Goal: Task Accomplishment & Management: Manage account settings

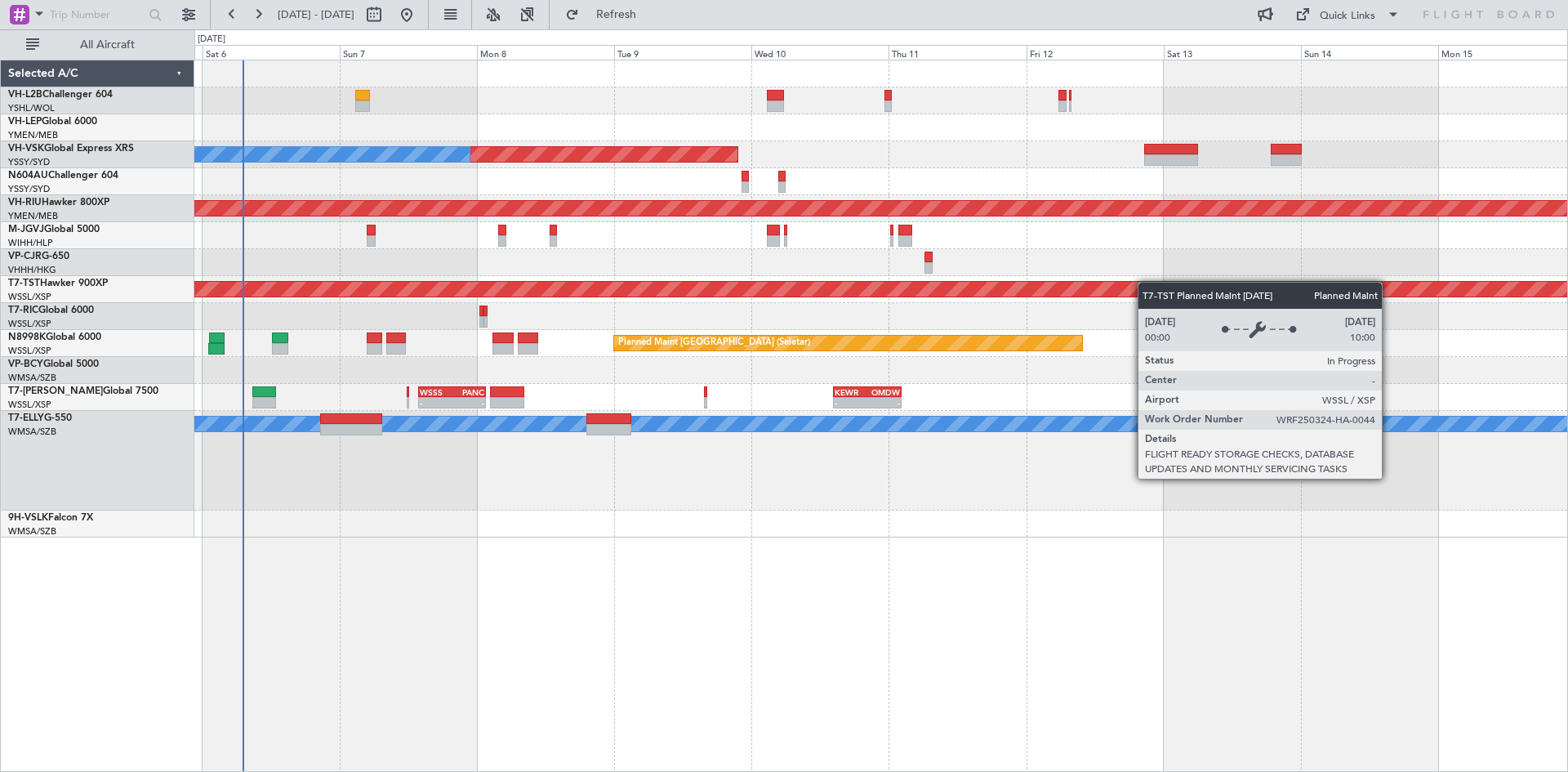
click at [583, 288] on div "Unplanned Maint [GEOGRAPHIC_DATA] ([GEOGRAPHIC_DATA]) Unplanned Maint Wichita (…" at bounding box center [881, 299] width 1373 height 477
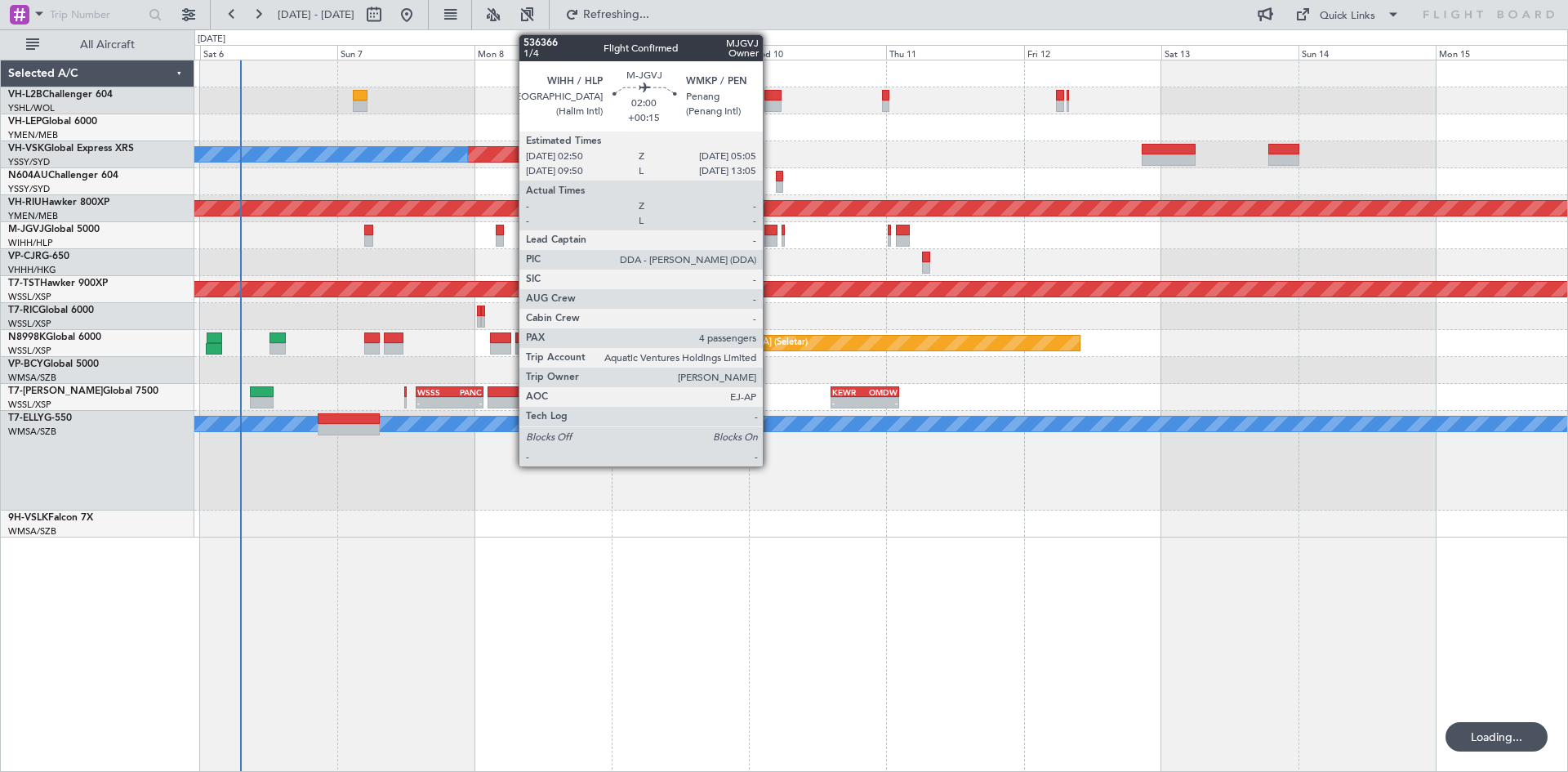
click at [770, 237] on div at bounding box center [770, 240] width 13 height 11
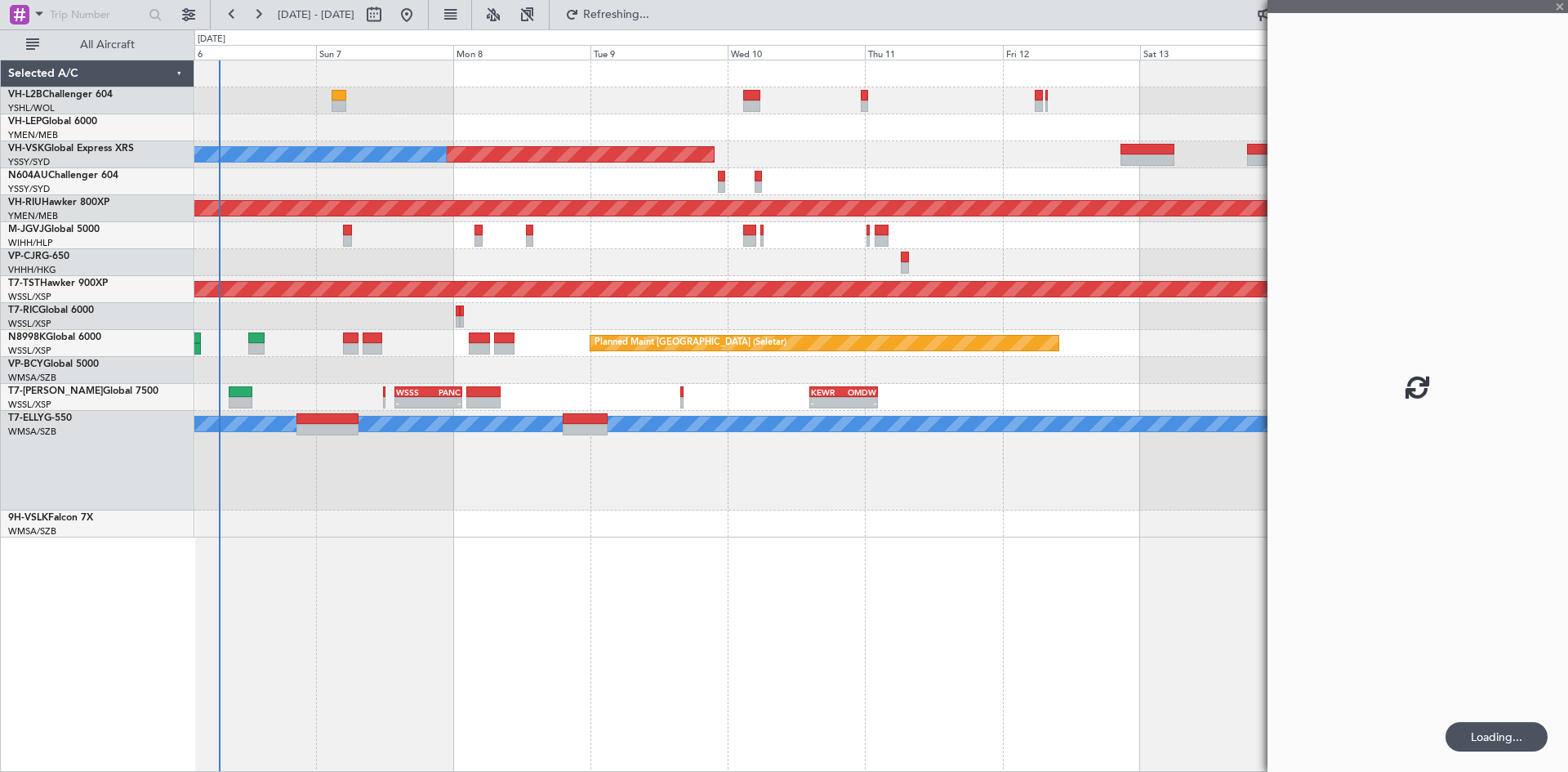
click at [1013, 541] on div "Unplanned Maint [GEOGRAPHIC_DATA] ([GEOGRAPHIC_DATA]) Unplanned Maint Wichita (…" at bounding box center [881, 416] width 1374 height 712
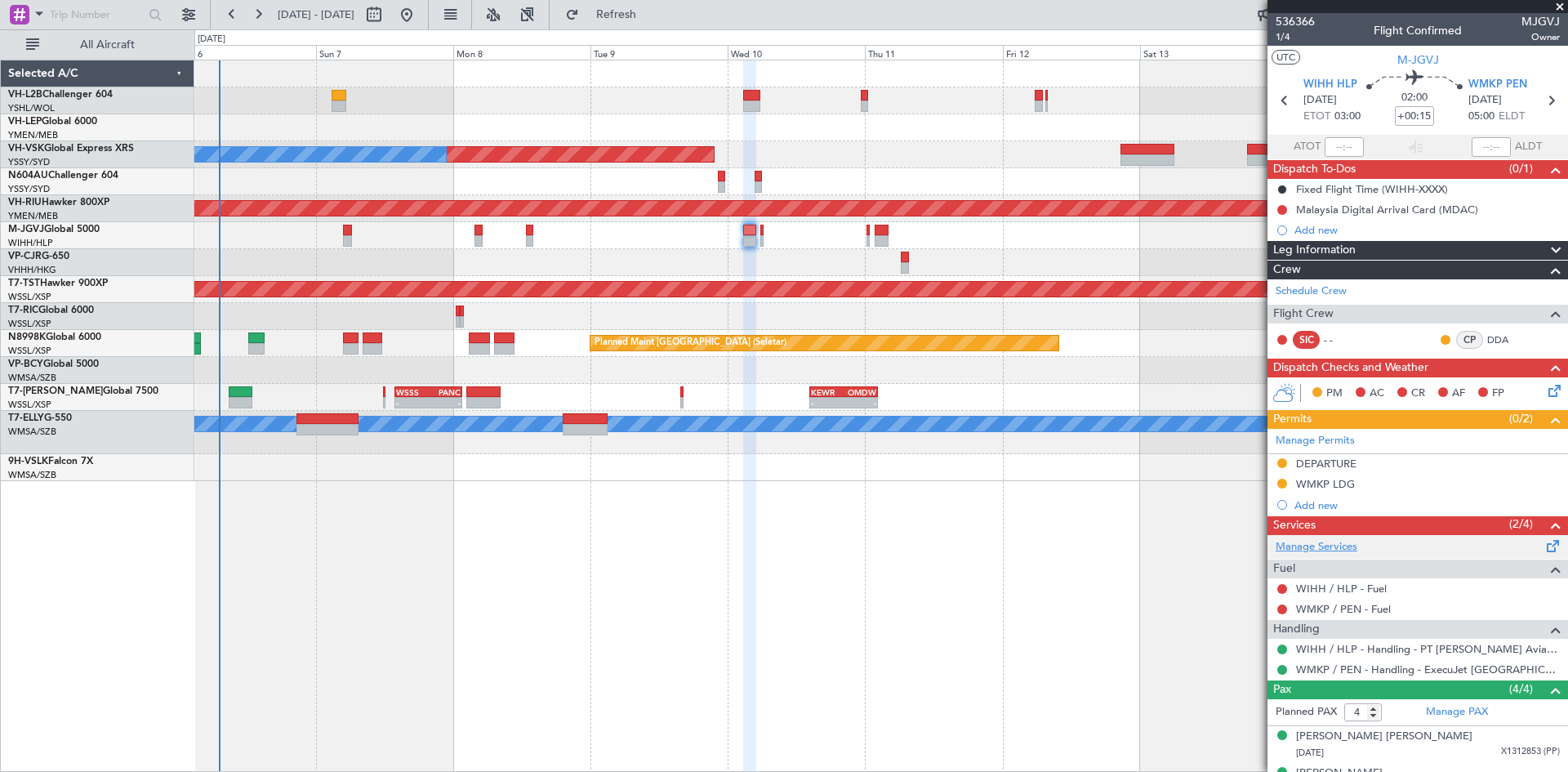
click at [1337, 552] on link "Manage Services" at bounding box center [1317, 547] width 82 height 16
click at [1325, 542] on link "Manage Services" at bounding box center [1317, 547] width 82 height 16
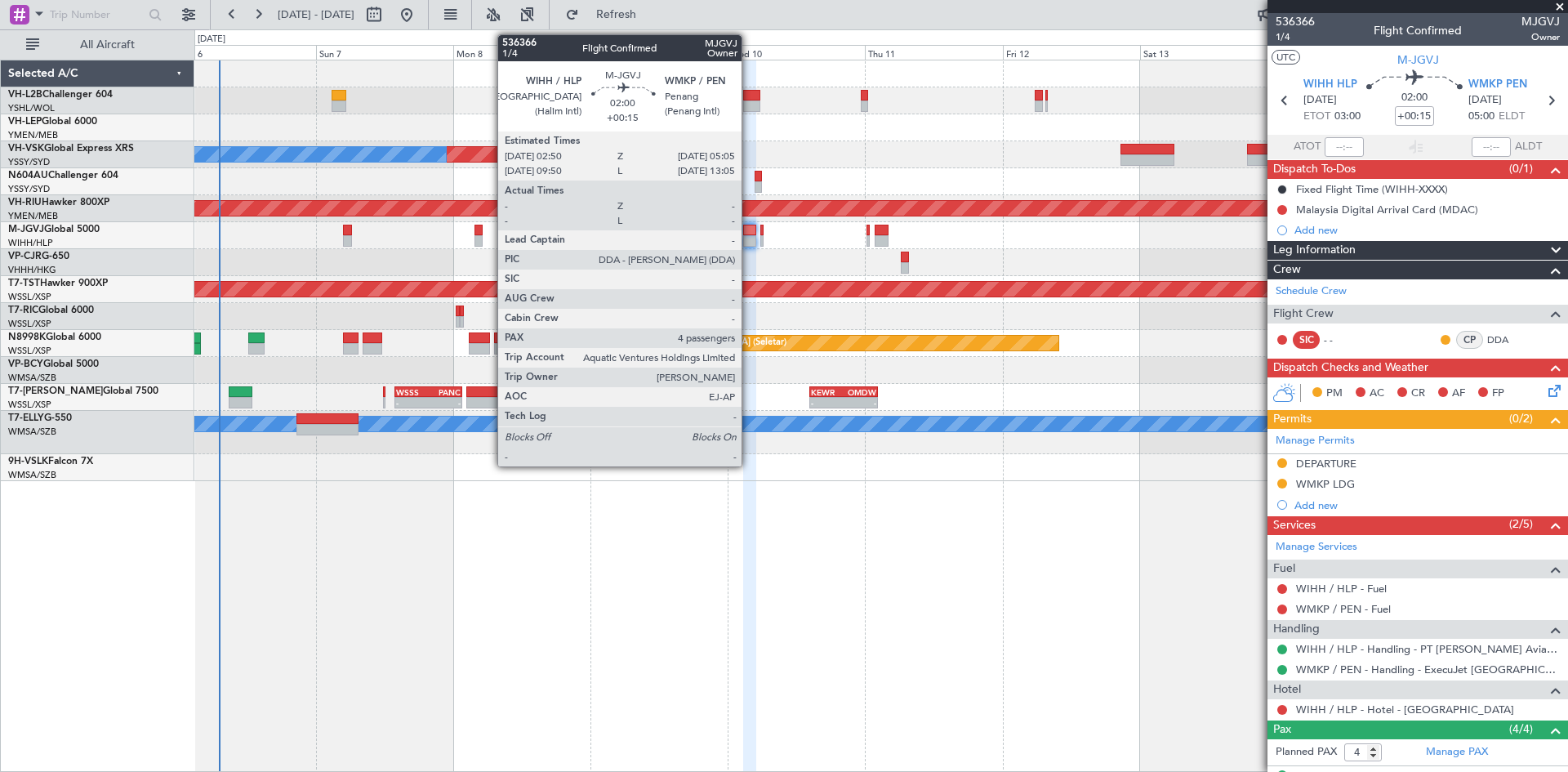
click at [749, 243] on div at bounding box center [749, 240] width 13 height 11
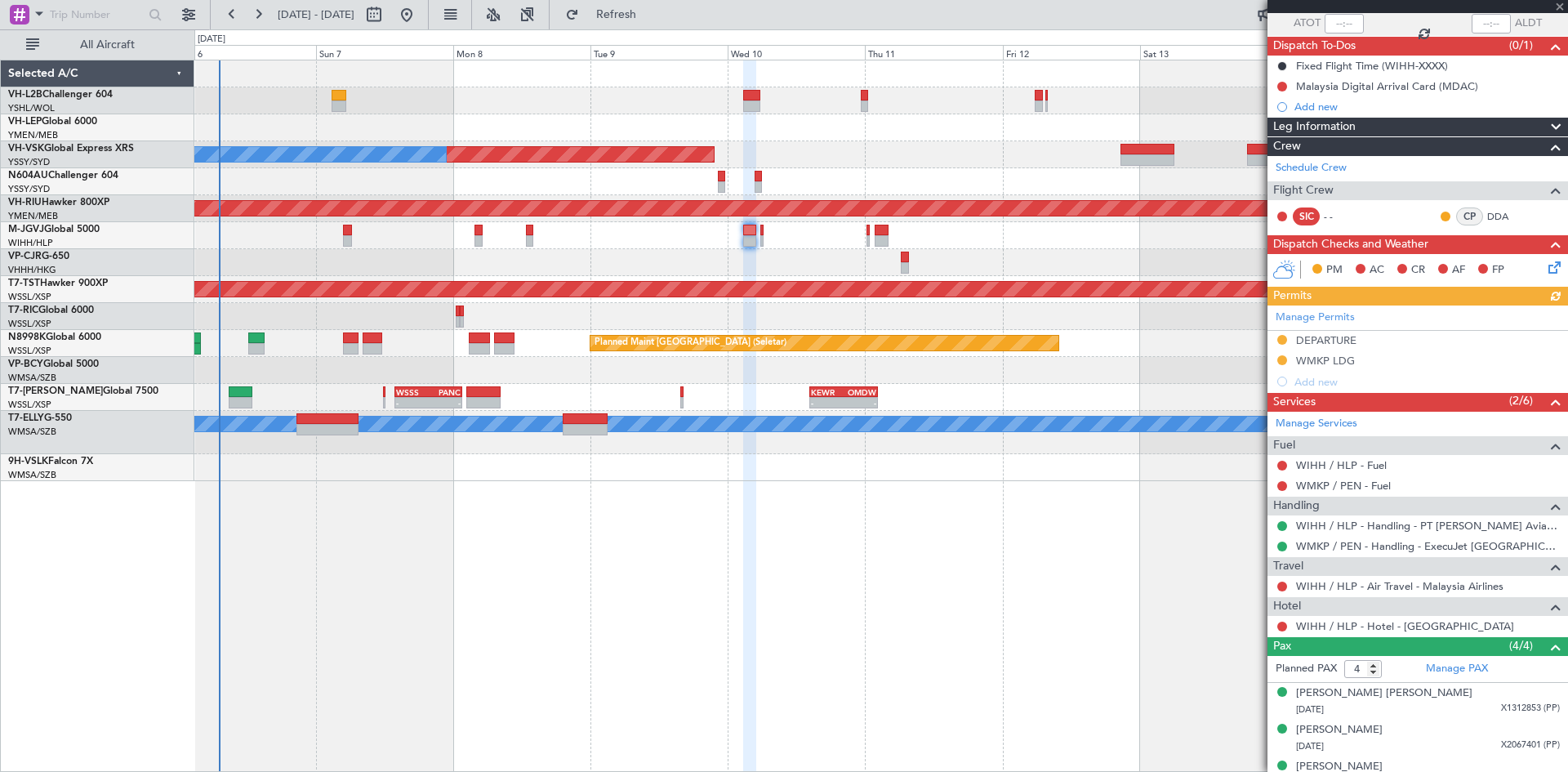
scroll to position [180, 0]
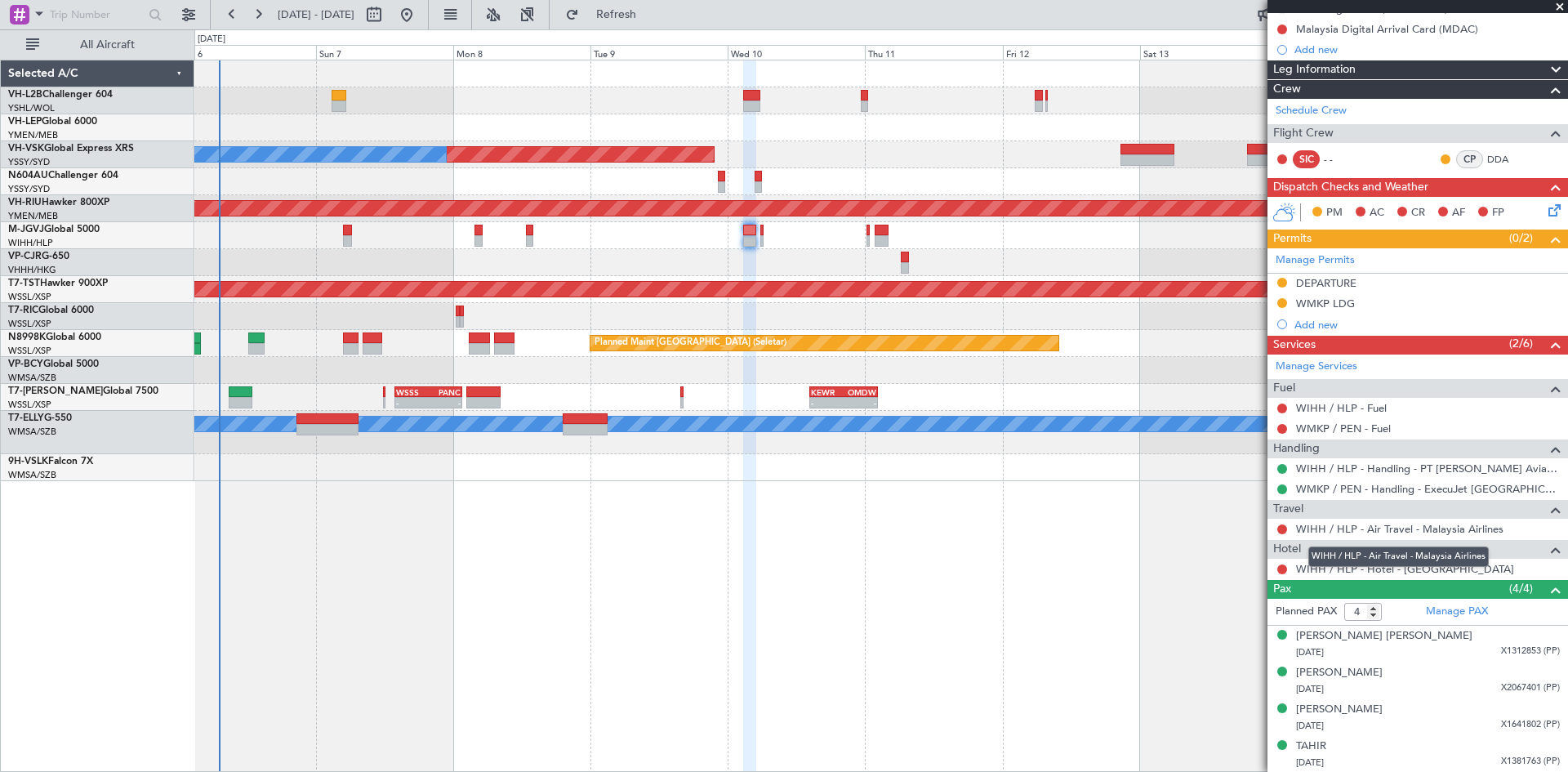
click at [1340, 573] on mat-tooltip-component "WIHH / HLP - Air Travel - Malaysia Airlines" at bounding box center [1399, 556] width 203 height 44
click at [1348, 573] on link "WIHH / HLP - Hotel - [GEOGRAPHIC_DATA]" at bounding box center [1405, 569] width 218 height 14
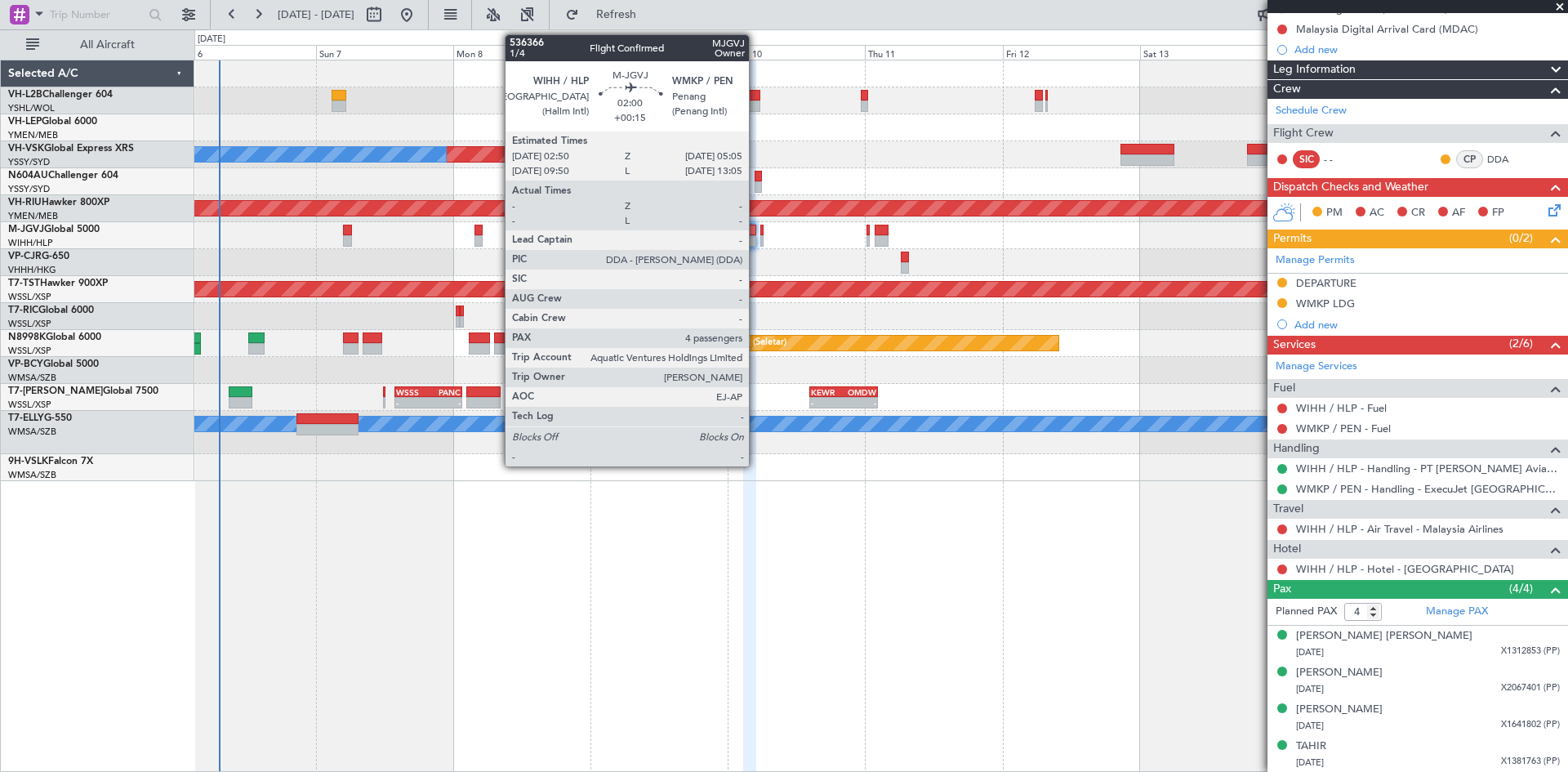
click at [754, 238] on div at bounding box center [749, 240] width 13 height 11
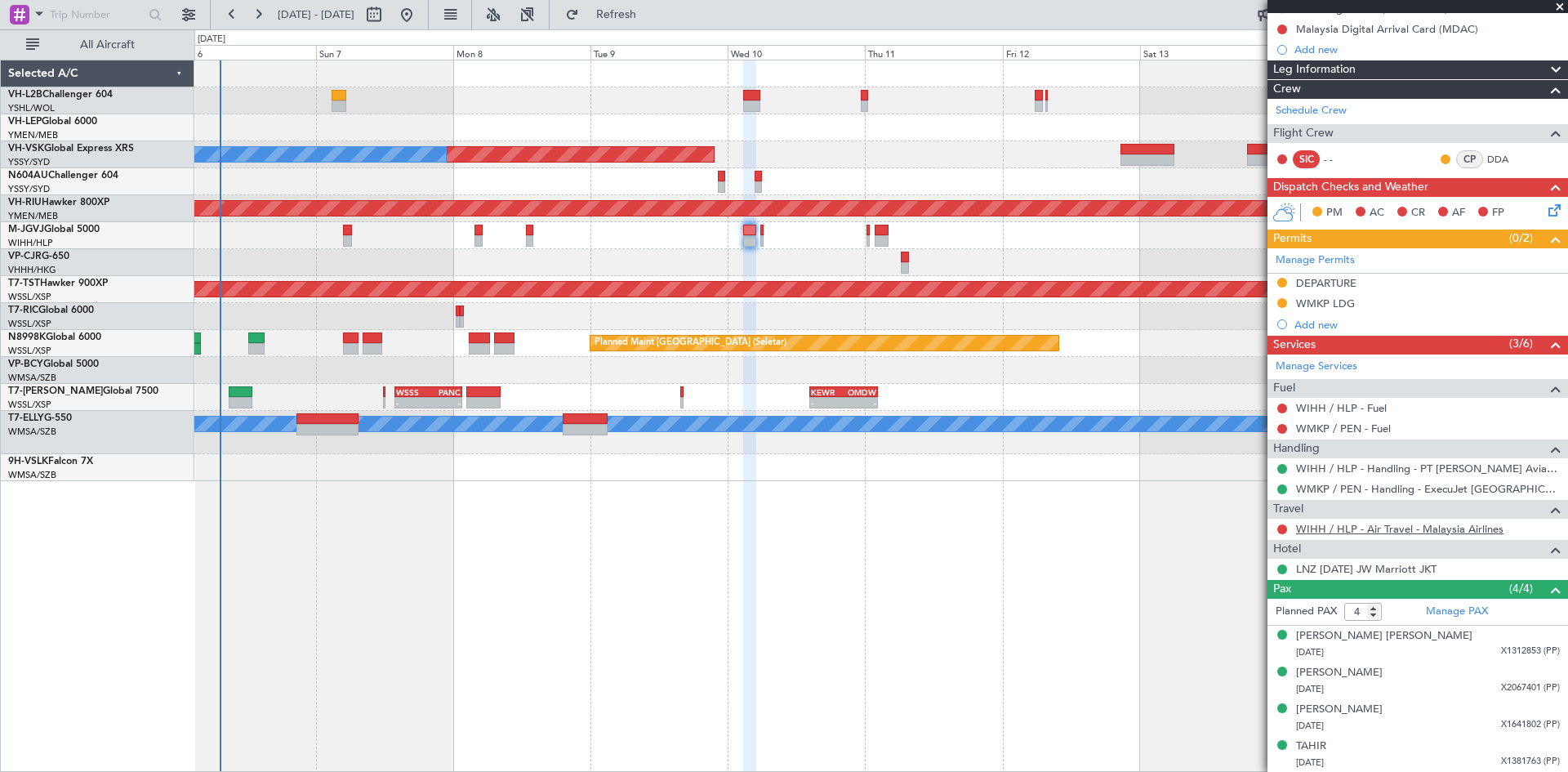
click at [1325, 529] on link "WIHH / HLP - Air Travel - Malaysia Airlines" at bounding box center [1400, 529] width 208 height 14
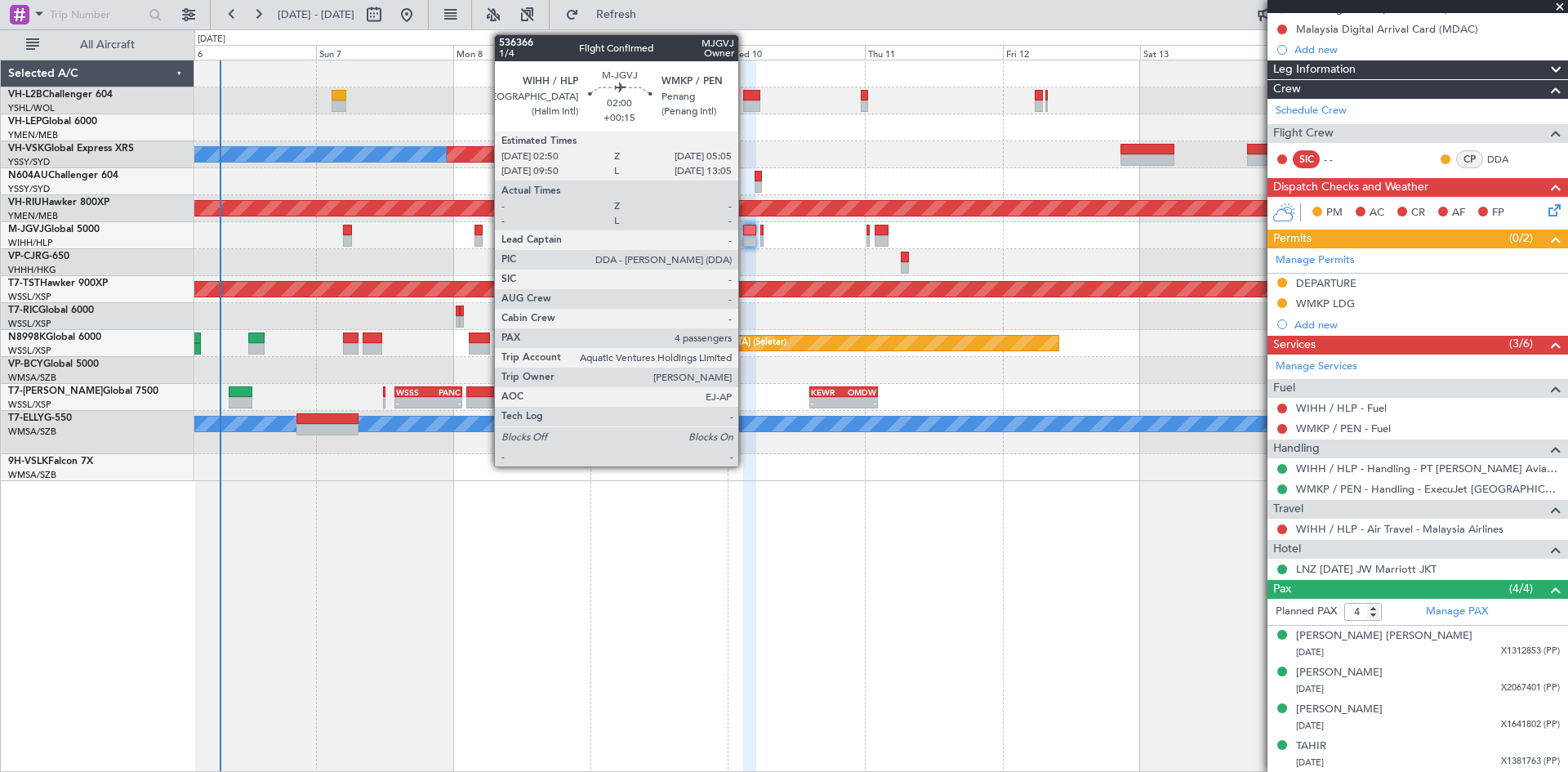
click at [746, 243] on div at bounding box center [749, 240] width 13 height 11
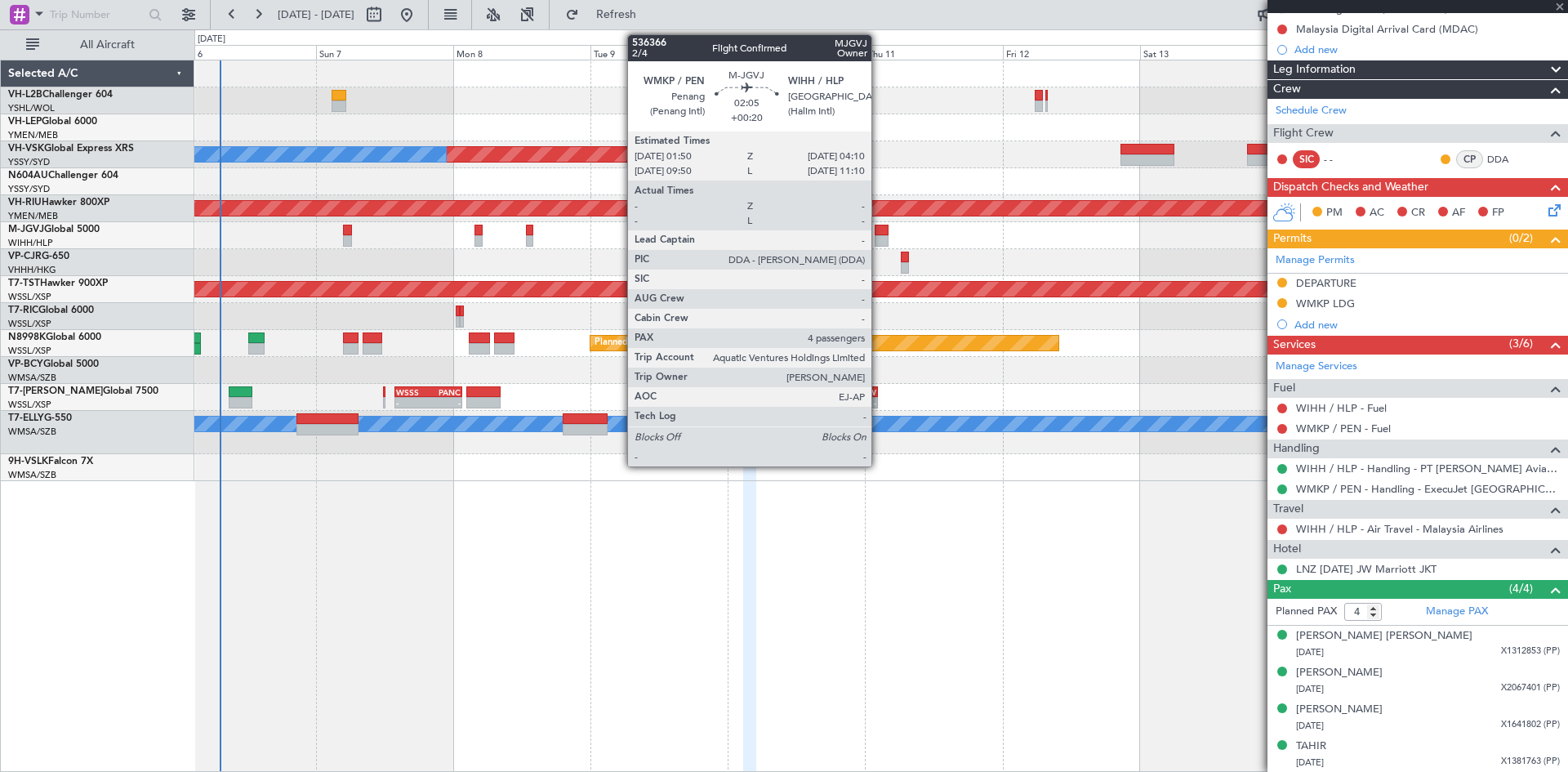
scroll to position [0, 0]
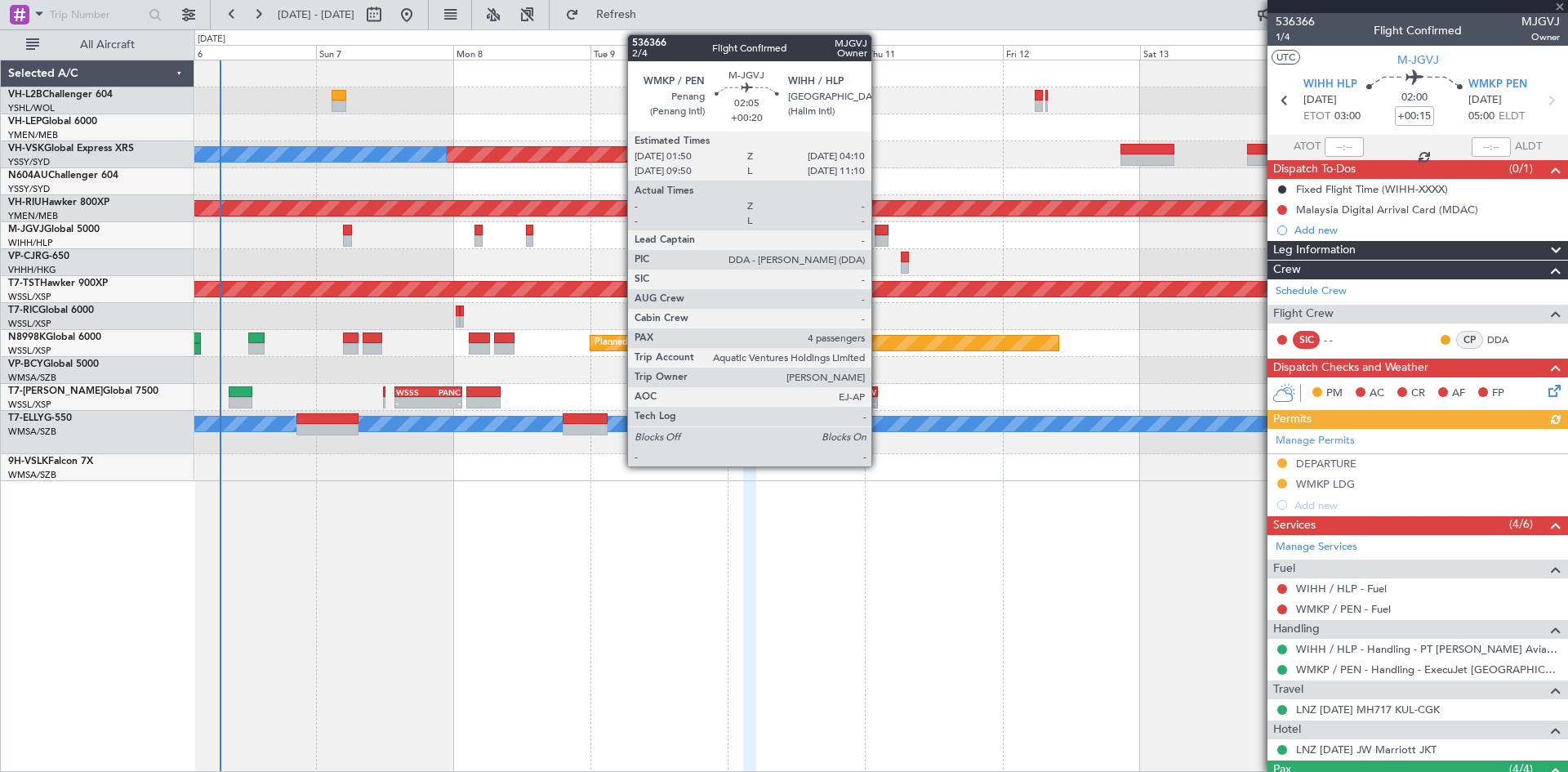
click at [879, 236] on div at bounding box center [881, 240] width 14 height 11
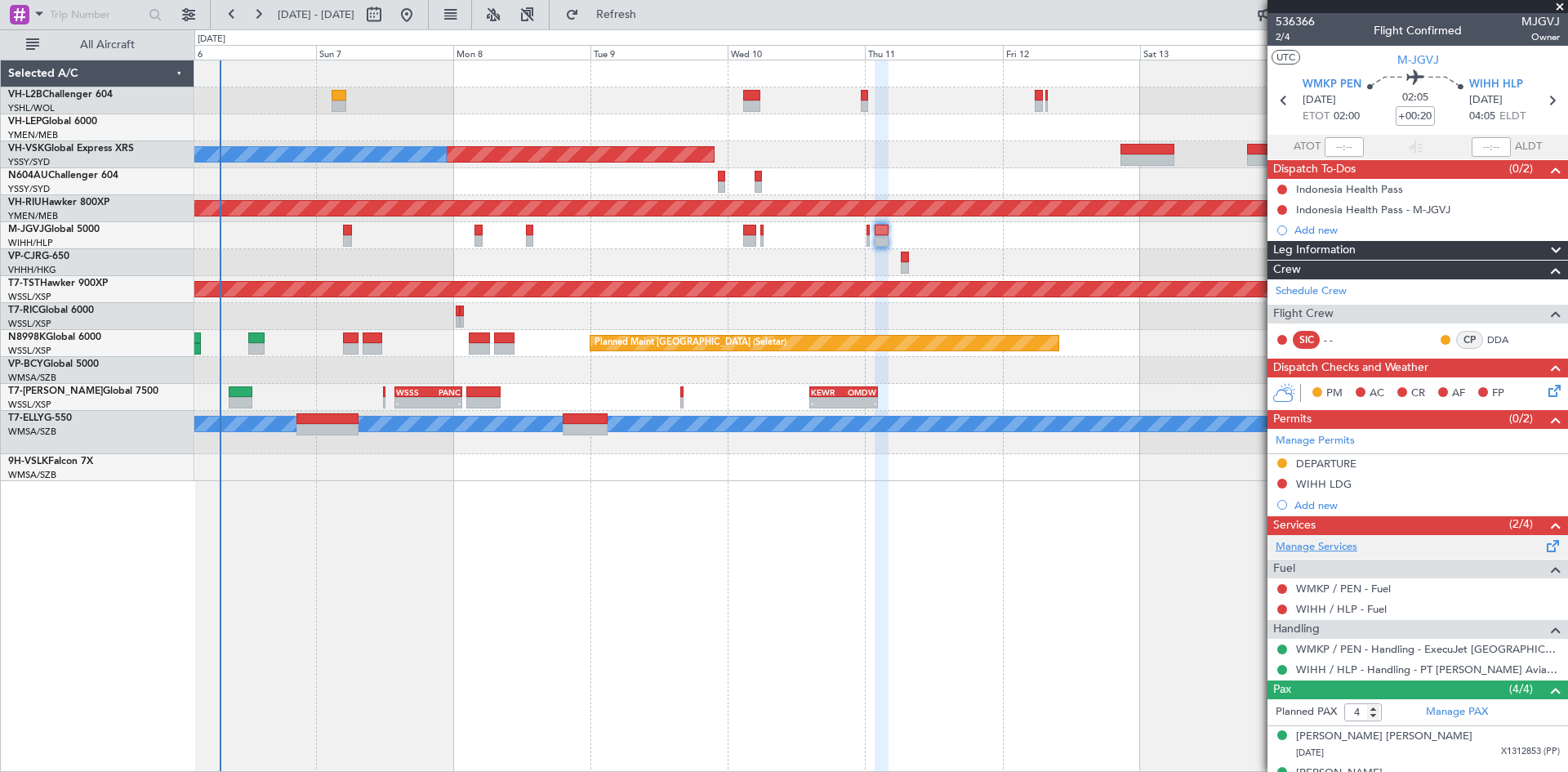
click at [1311, 544] on link "Manage Services" at bounding box center [1317, 547] width 82 height 16
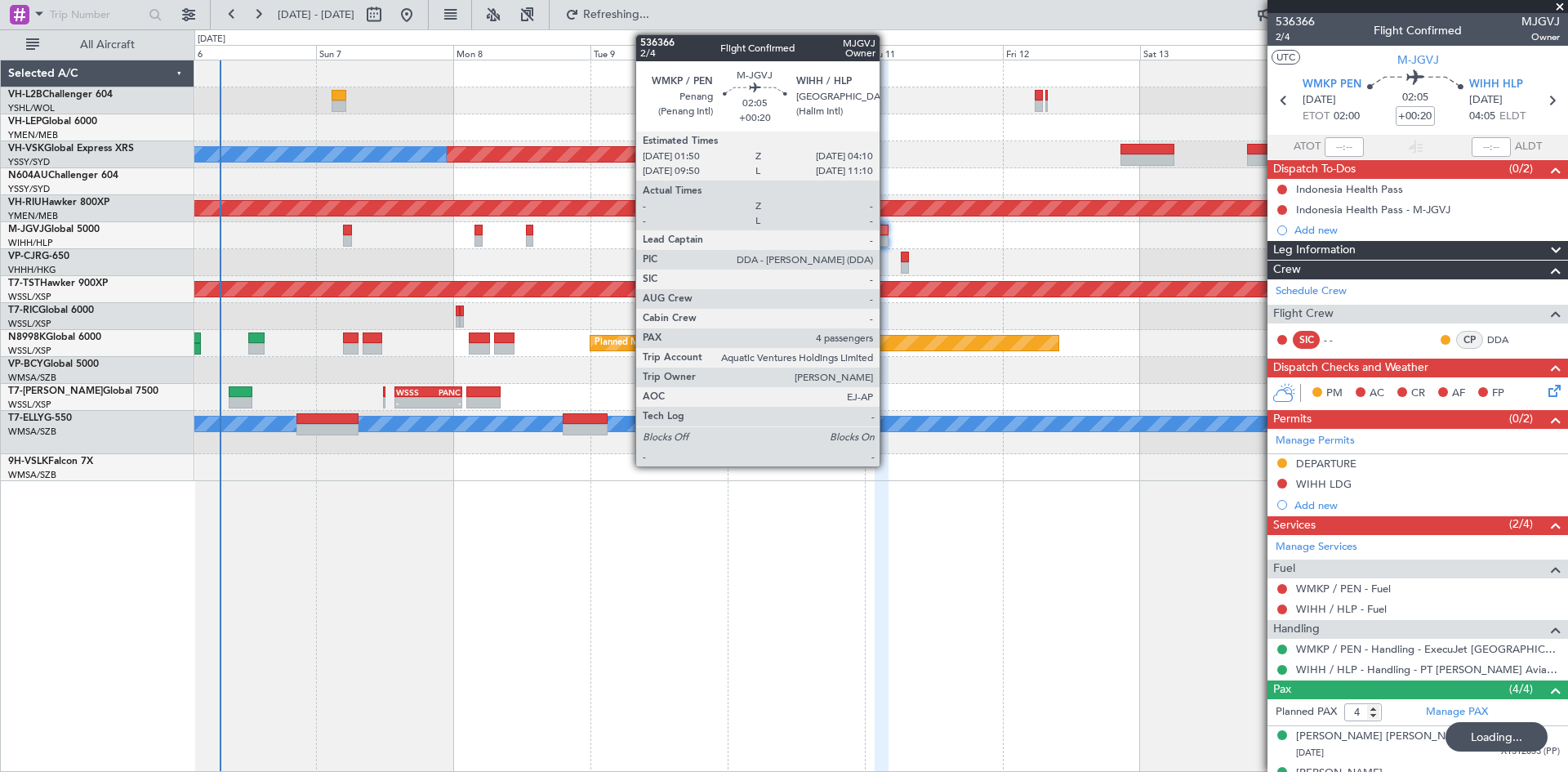
click at [887, 237] on div at bounding box center [881, 240] width 14 height 11
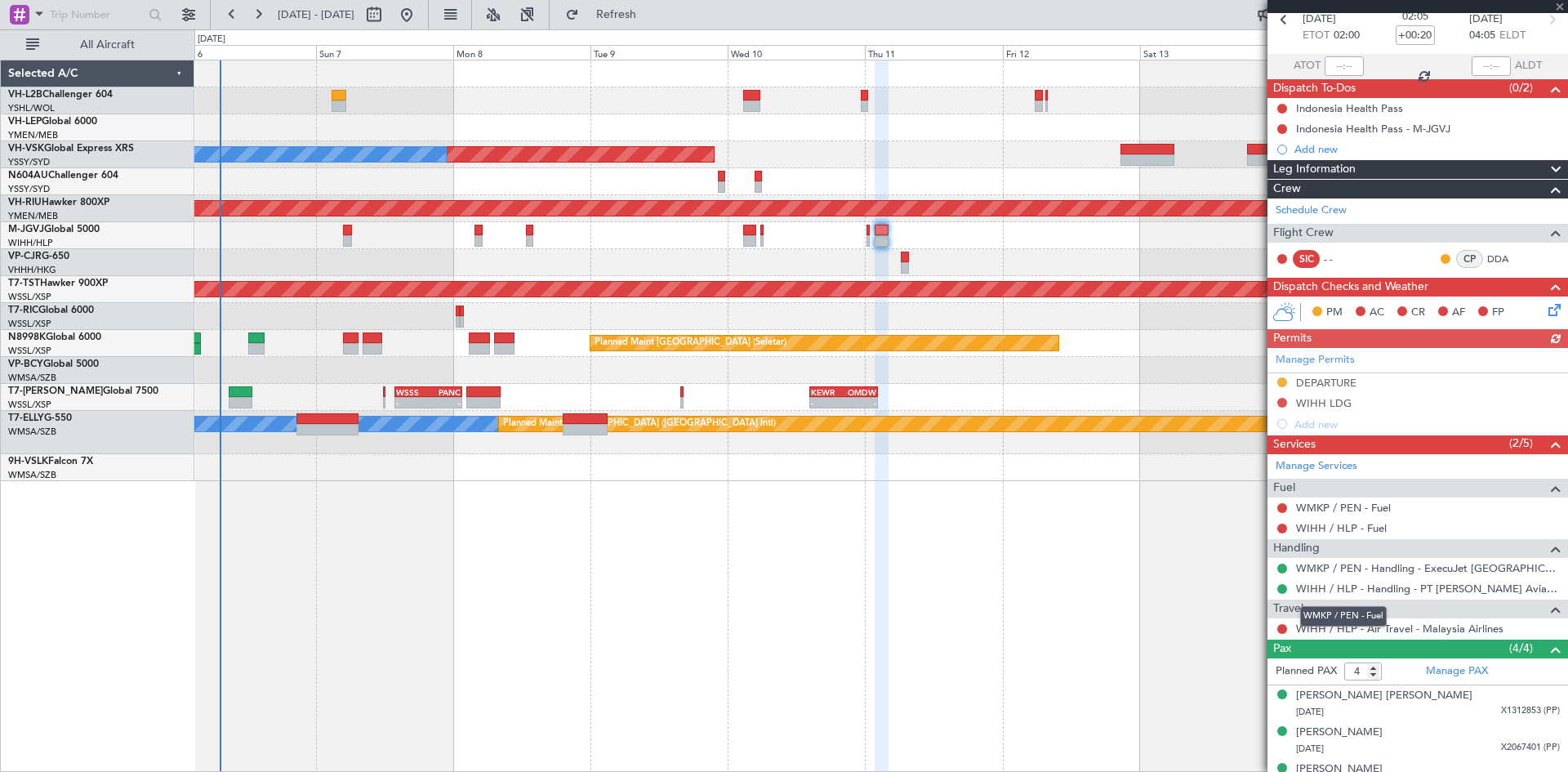
scroll to position [141, 0]
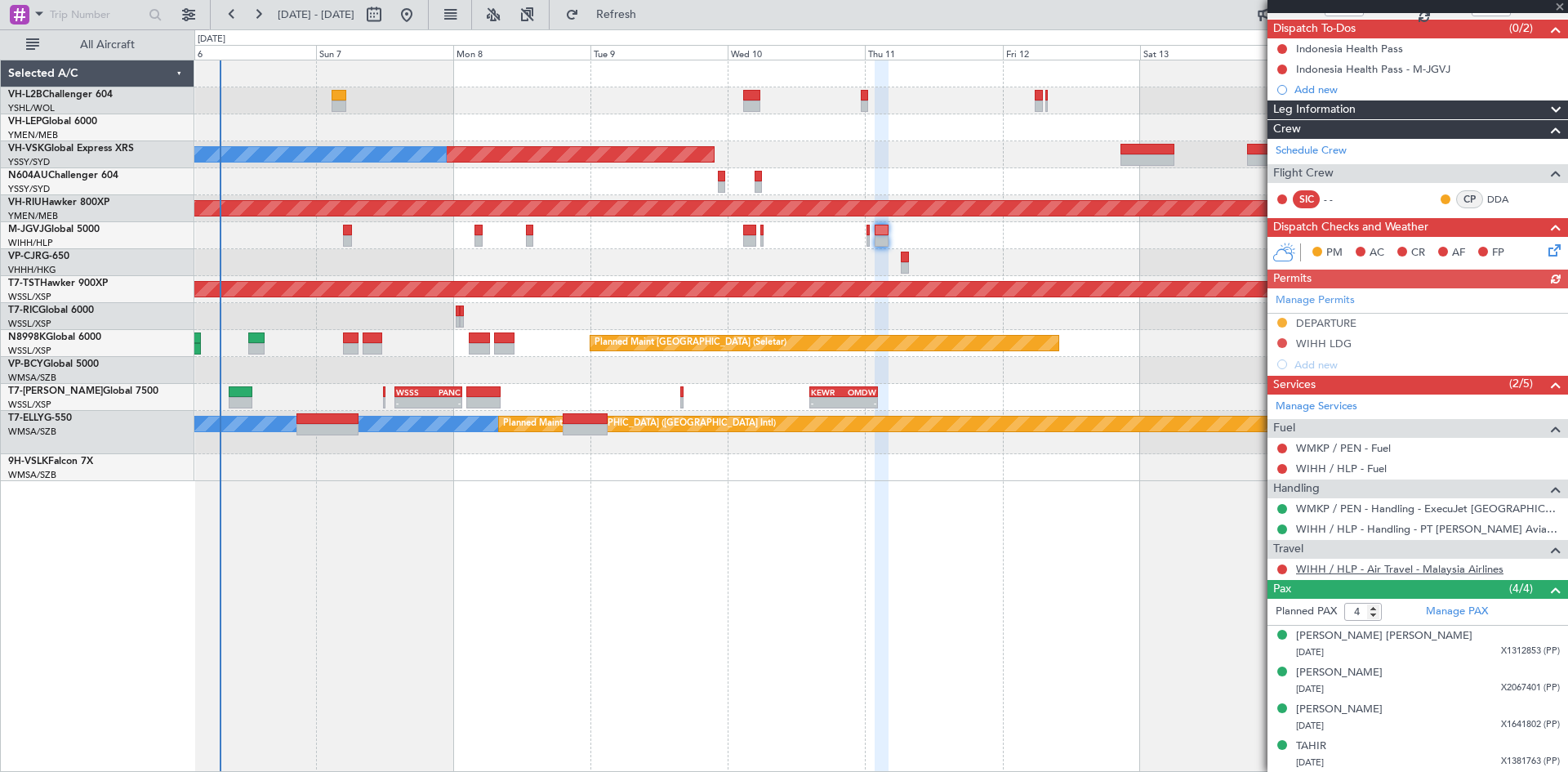
click at [1337, 570] on link "WIHH / HLP - Air Travel - Malaysia Airlines" at bounding box center [1400, 569] width 208 height 14
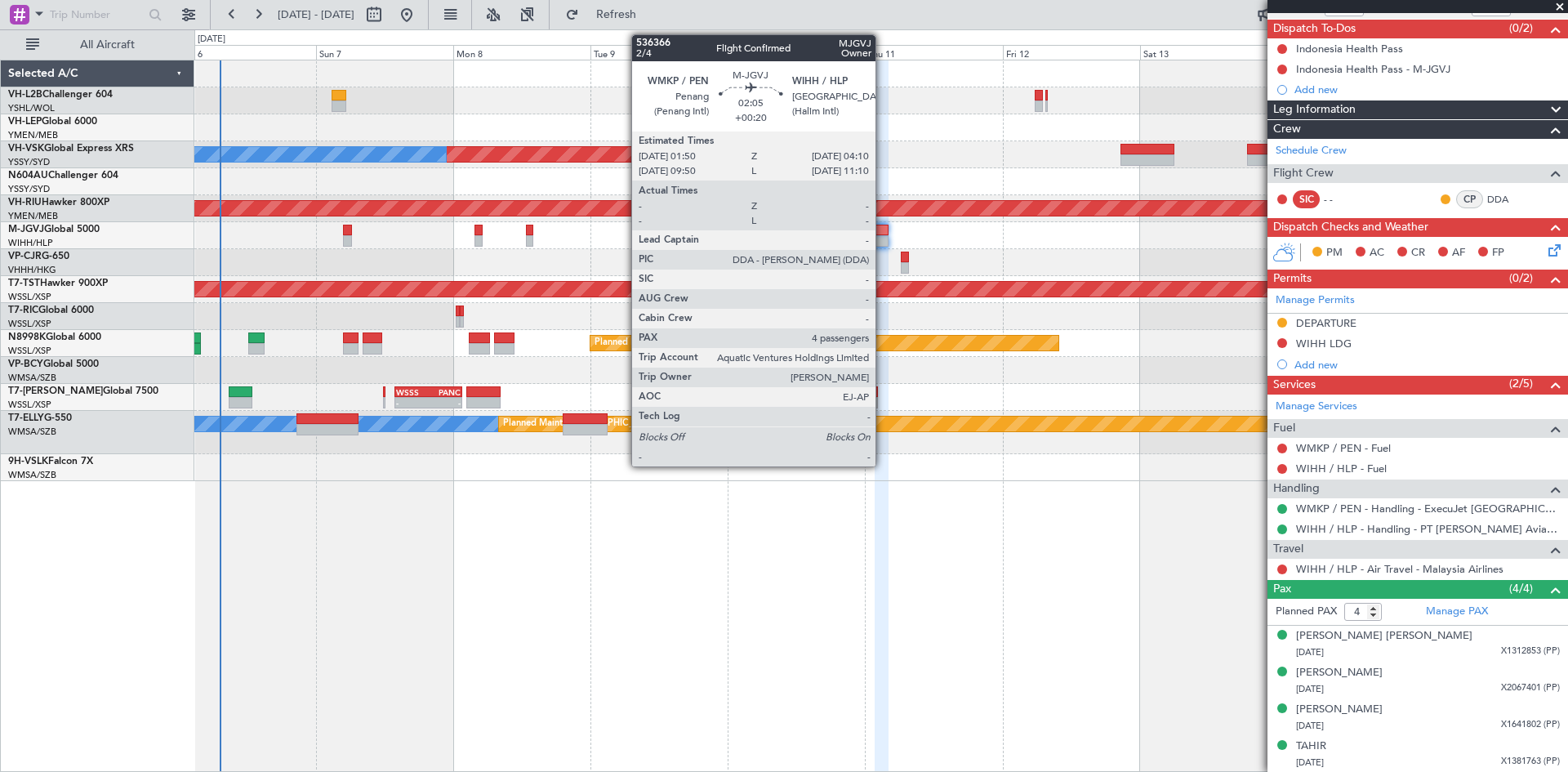
click at [883, 229] on div at bounding box center [881, 230] width 14 height 11
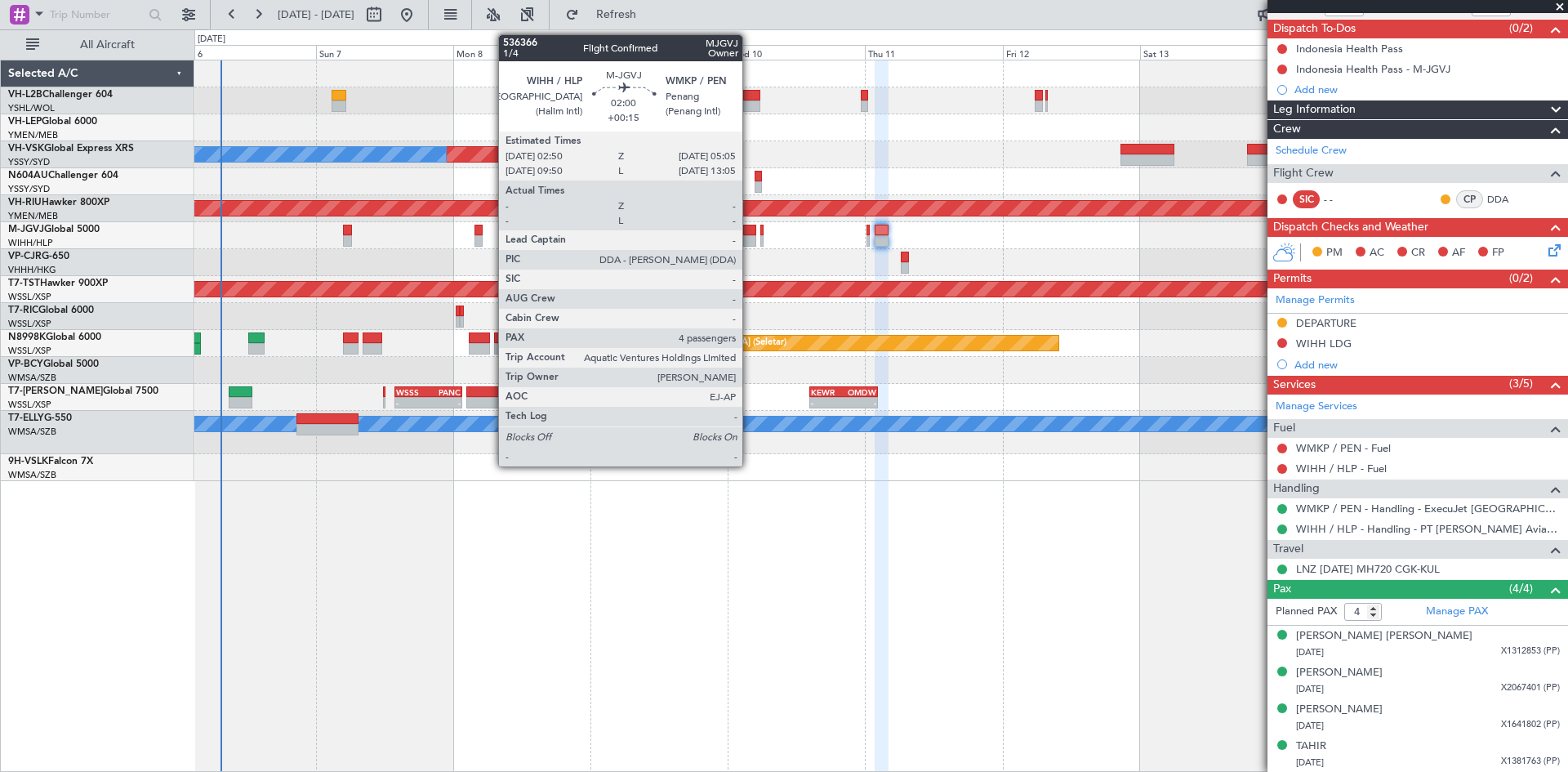
click at [750, 239] on div at bounding box center [749, 240] width 13 height 11
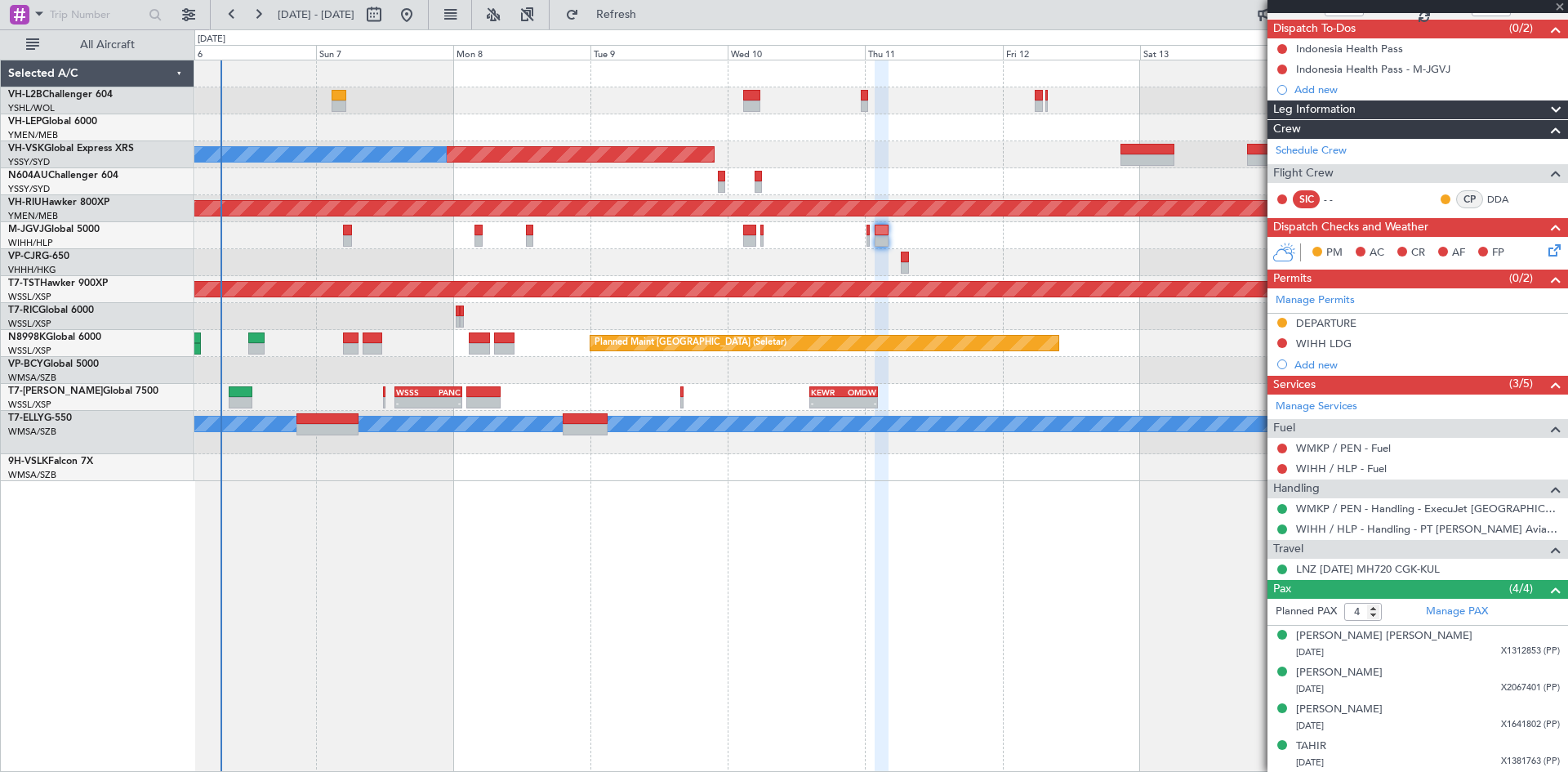
type input "+00:15"
